Goal: Information Seeking & Learning: Learn about a topic

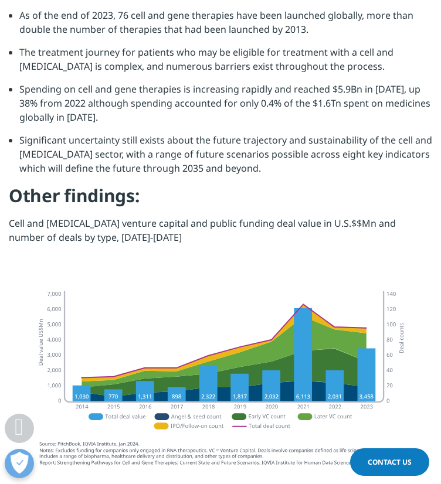
scroll to position [1172, 0]
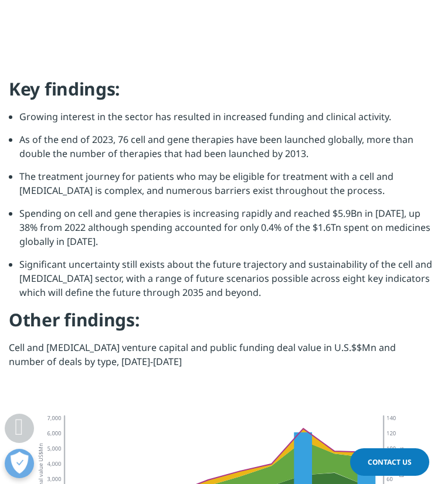
click at [280, 206] on li "Spending on cell and gene therapies is increasing rapidly and reached $5.9Bn in…" at bounding box center [225, 231] width 413 height 51
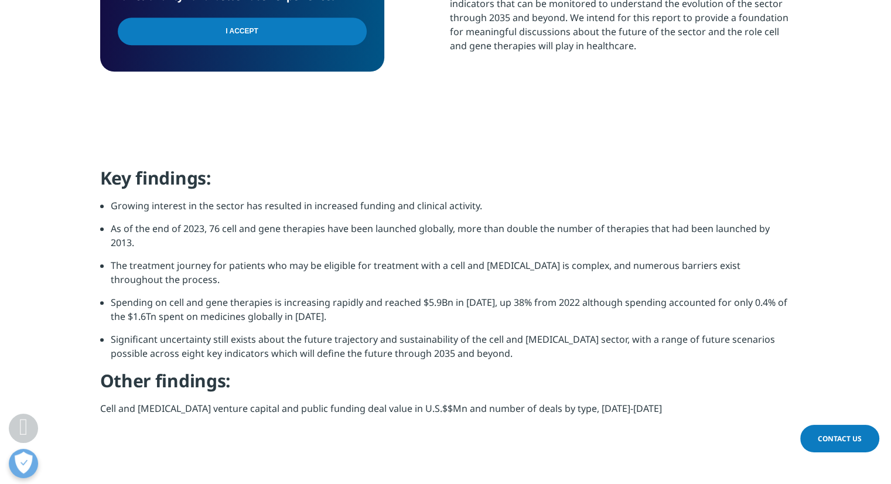
scroll to position [1055, 0]
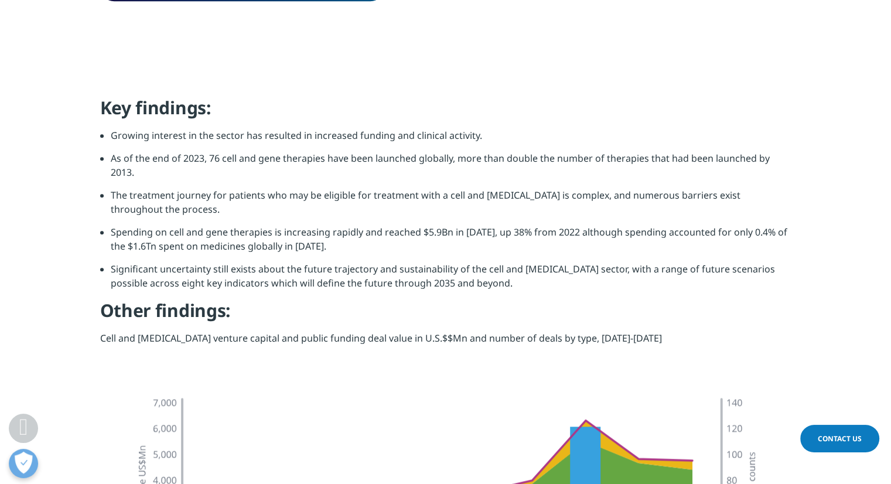
click at [254, 197] on li "The treatment journey for patients who may be eligible for treatment with a cel…" at bounding box center [451, 206] width 681 height 37
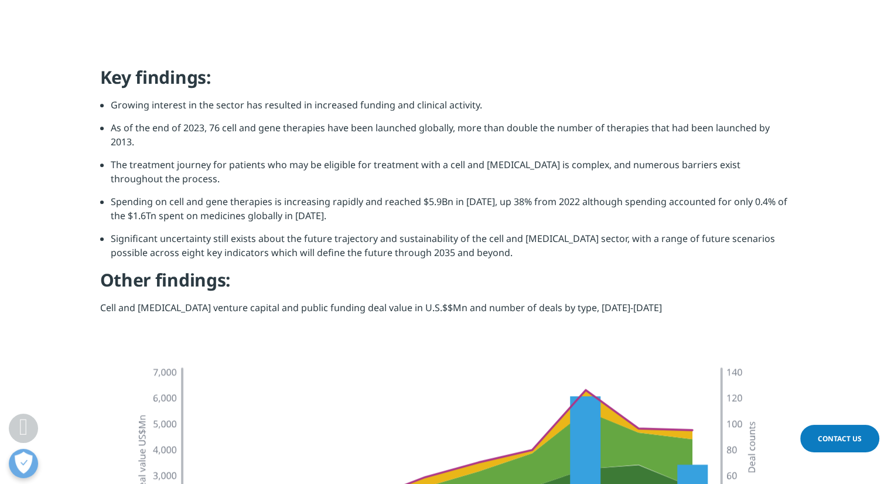
scroll to position [1113, 0]
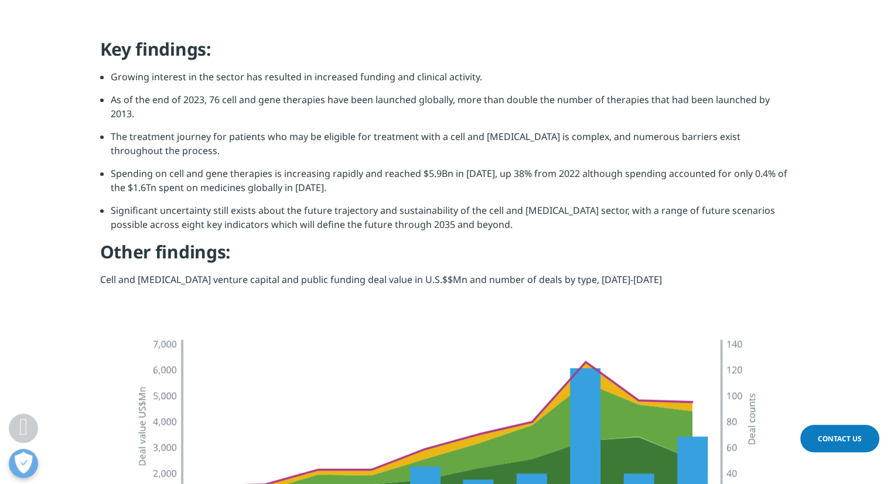
click at [190, 148] on li "The treatment journey for patients who may be eligible for treatment with a cel…" at bounding box center [451, 148] width 681 height 37
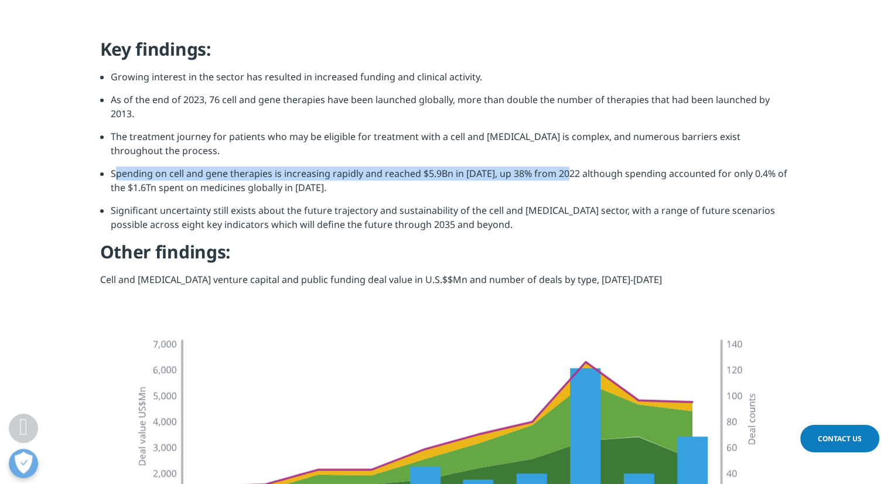
drag, startPoint x: 113, startPoint y: 162, endPoint x: 568, endPoint y: 160, distance: 455.9
click at [568, 166] on li "Spending on cell and gene therapies is increasing rapidly and reached $5.9Bn in…" at bounding box center [451, 184] width 681 height 37
drag, startPoint x: 568, startPoint y: 160, endPoint x: 205, endPoint y: 159, distance: 363.3
click at [205, 166] on li "Spending on cell and gene therapies is increasing rapidly and reached $5.9Bn in…" at bounding box center [451, 184] width 681 height 37
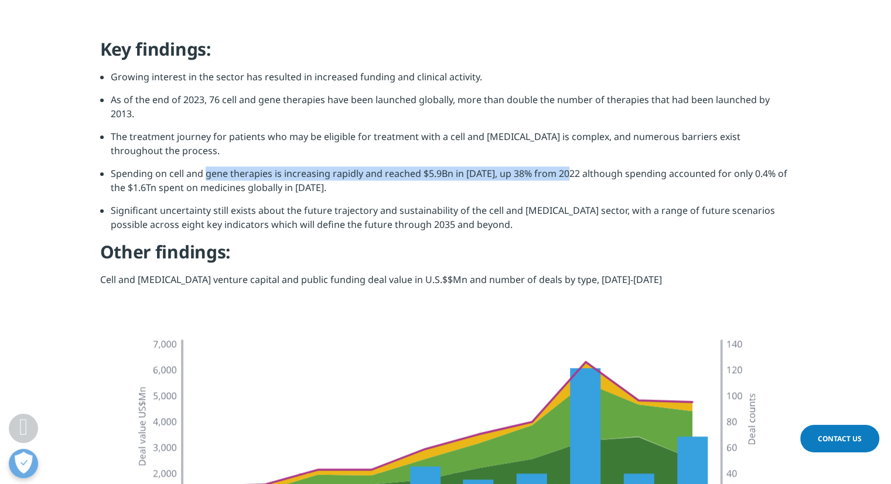
click at [205, 166] on li "Spending on cell and gene therapies is increasing rapidly and reached $5.9Bn in…" at bounding box center [451, 184] width 681 height 37
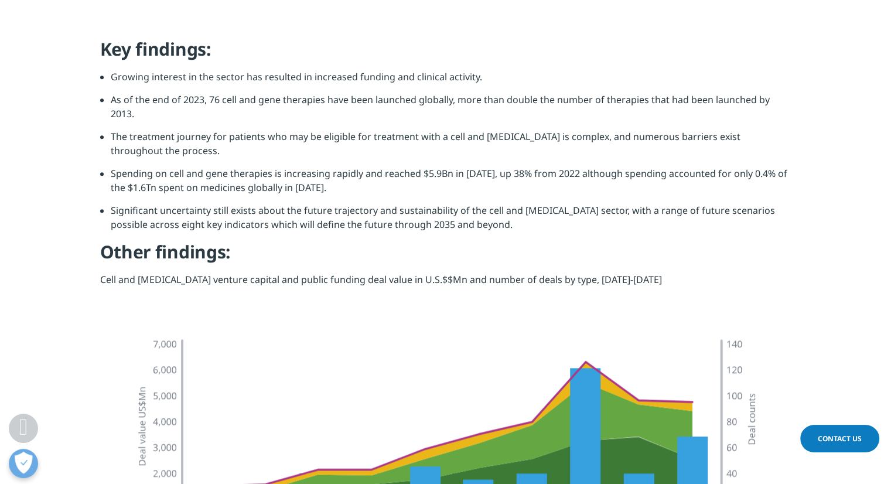
click at [108, 158] on ul "Growing interest in the sector has resulted in increased funding and clinical a…" at bounding box center [446, 155] width 692 height 171
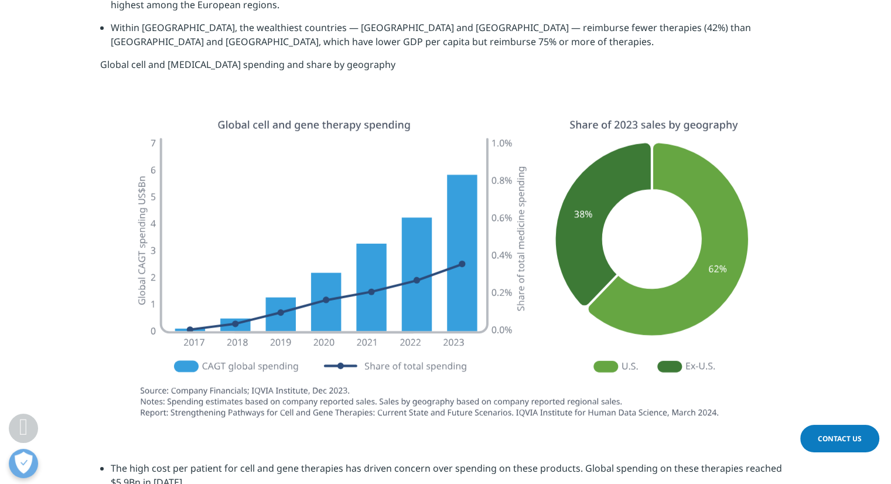
scroll to position [3458, 0]
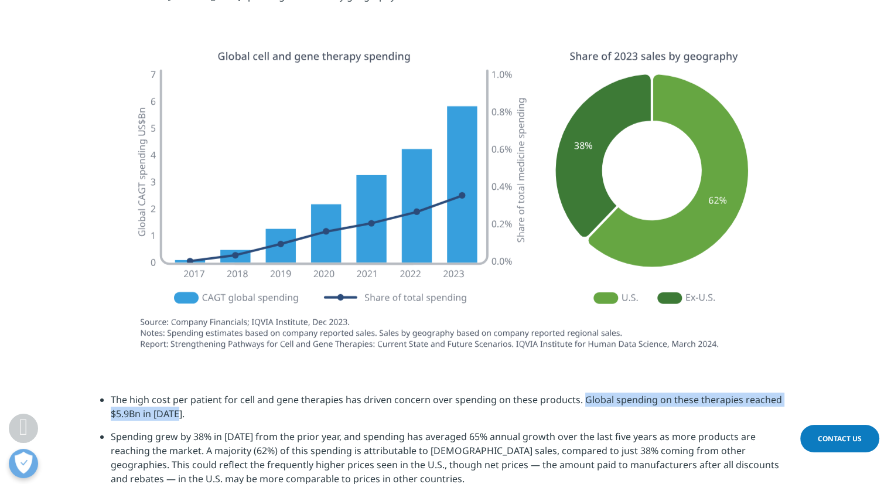
drag, startPoint x: 579, startPoint y: 387, endPoint x: 237, endPoint y: 400, distance: 342.5
click at [237, 400] on li "The high cost per patient for cell and gene therapies has driven concern over s…" at bounding box center [451, 411] width 681 height 37
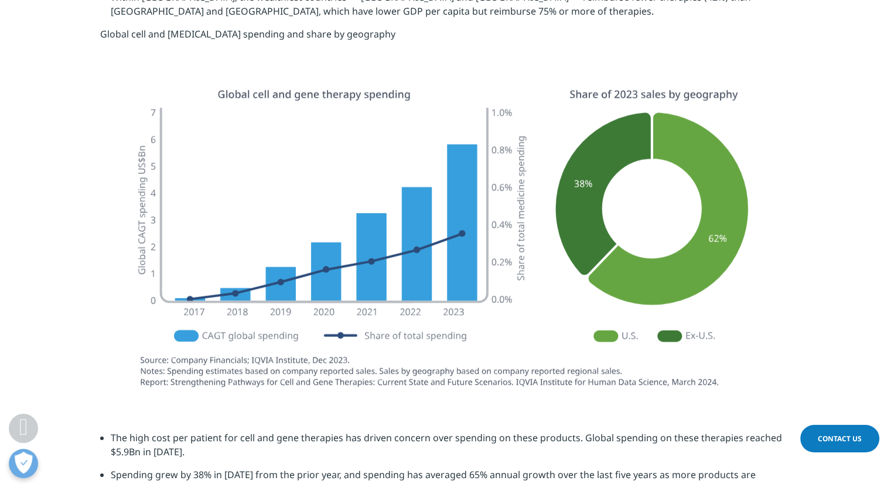
scroll to position [3399, 0]
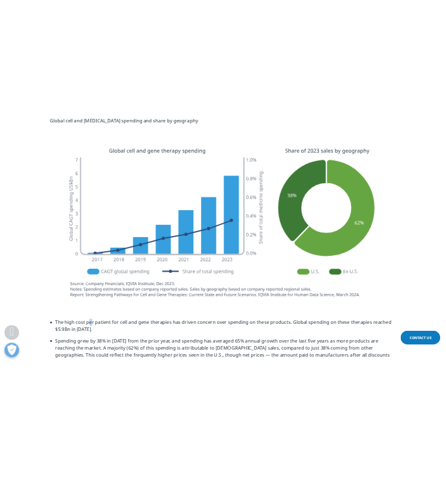
scroll to position [3516, 0]
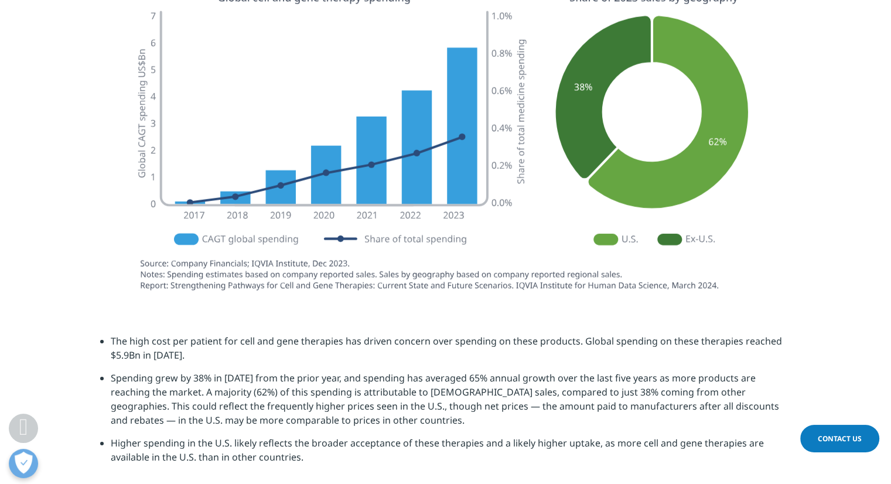
click at [605, 343] on li "The high cost per patient for cell and gene therapies has driven concern over s…" at bounding box center [451, 352] width 681 height 37
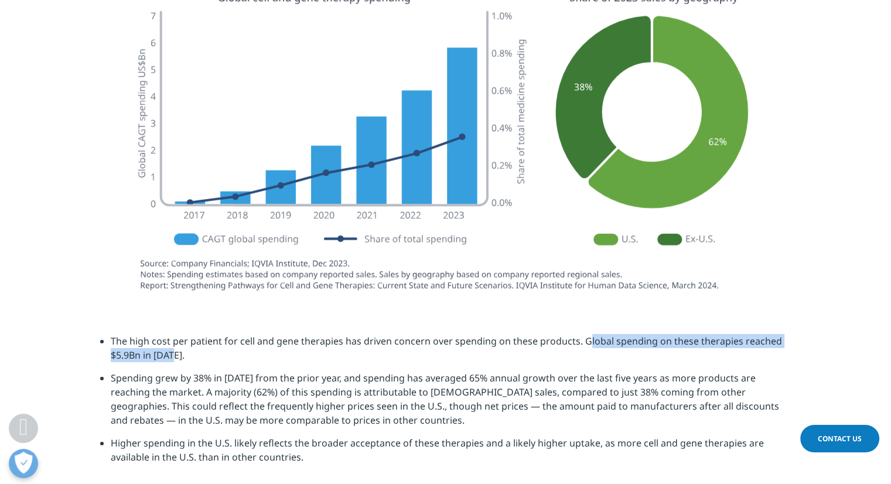
drag, startPoint x: 583, startPoint y: 329, endPoint x: 173, endPoint y: 345, distance: 409.4
click at [173, 345] on li "The high cost per patient for cell and gene therapies has driven concern over s…" at bounding box center [451, 352] width 681 height 37
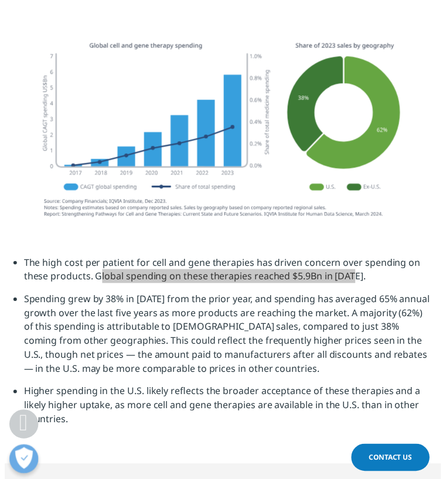
scroll to position [3282, 0]
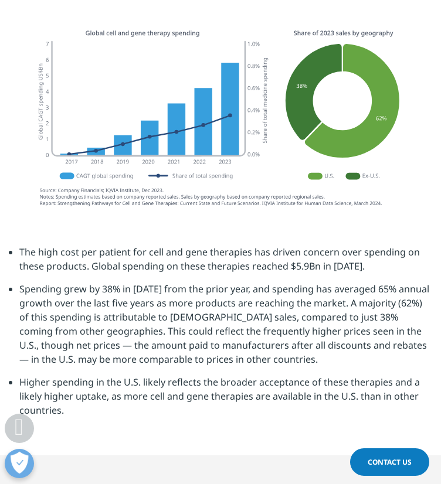
click at [143, 282] on li "Spending grew by 38% in [DATE] from the prior year, and spending has averaged 6…" at bounding box center [225, 328] width 413 height 93
click at [251, 245] on li "The high cost per patient for cell and gene therapies has driven concern over s…" at bounding box center [225, 263] width 413 height 37
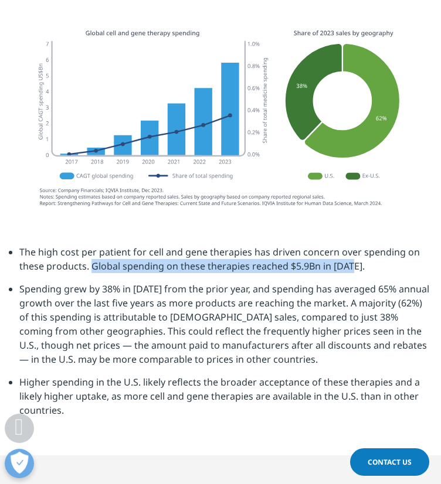
drag, startPoint x: 349, startPoint y: 167, endPoint x: 93, endPoint y: 172, distance: 256.7
click at [93, 245] on li "The high cost per patient for cell and gene therapies has driven concern over s…" at bounding box center [225, 263] width 413 height 37
copy li "Global spending on these therapies reached $5.9Bn in [DATE]"
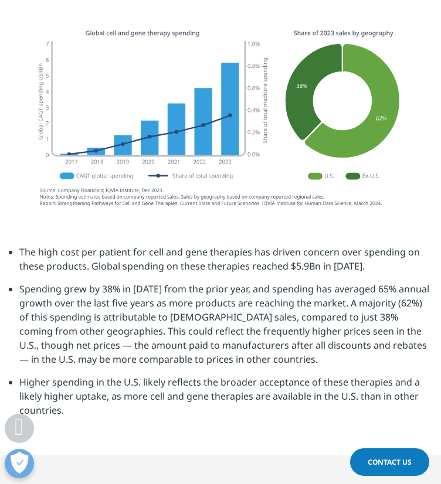
click at [343, 282] on li "Spending grew by 38% in [DATE] from the prior year, and spending has averaged 6…" at bounding box center [225, 328] width 413 height 93
click at [346, 282] on li "Spending grew by 38% in [DATE] from the prior year, and spending has averaged 6…" at bounding box center [225, 328] width 413 height 93
click at [257, 282] on li "Spending grew by 38% in [DATE] from the prior year, and spending has averaged 6…" at bounding box center [225, 328] width 413 height 93
click at [263, 282] on li "Spending grew by 38% in [DATE] from the prior year, and spending has averaged 6…" at bounding box center [225, 328] width 413 height 93
drag, startPoint x: 263, startPoint y: 195, endPoint x: 345, endPoint y: 195, distance: 82.0
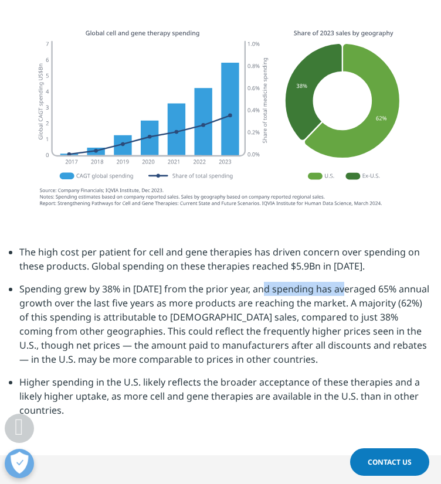
click at [345, 282] on li "Spending grew by 38% in [DATE] from the prior year, and spending has averaged 6…" at bounding box center [225, 328] width 413 height 93
click at [292, 282] on li "Spending grew by 38% in [DATE] from the prior year, and spending has averaged 6…" at bounding box center [225, 328] width 413 height 93
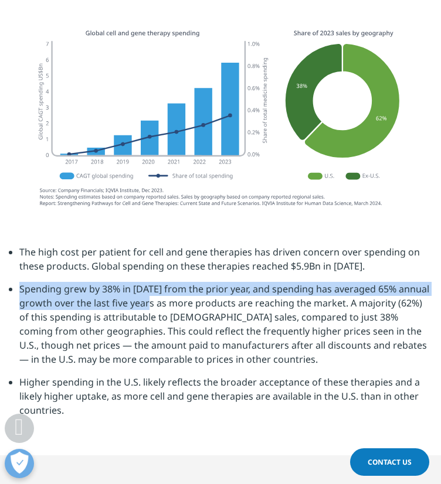
drag, startPoint x: 21, startPoint y: 193, endPoint x: 155, endPoint y: 210, distance: 135.3
click at [155, 282] on li "Spending grew by 38% in [DATE] from the prior year, and spending has averaged 6…" at bounding box center [225, 328] width 413 height 93
copy li "Spending grew by 38% in [DATE] from the prior year, and spending has averaged 6…"
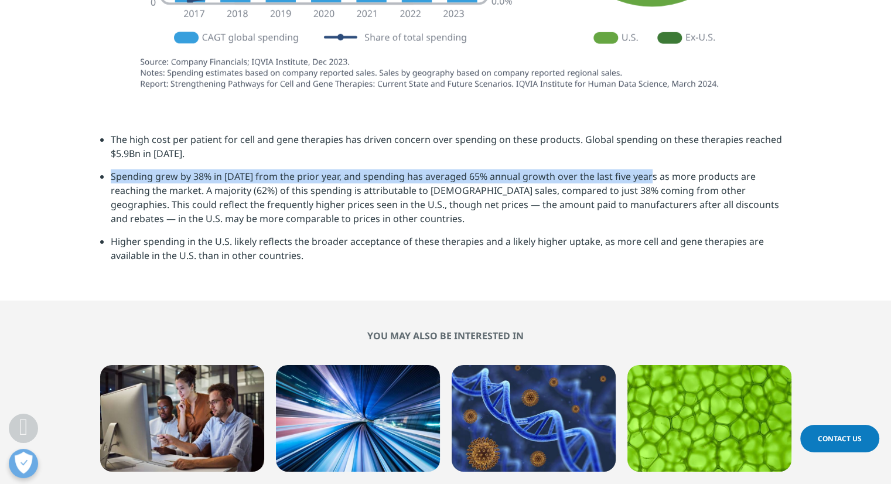
scroll to position [3692, 0]
